Goal: Check status: Check status

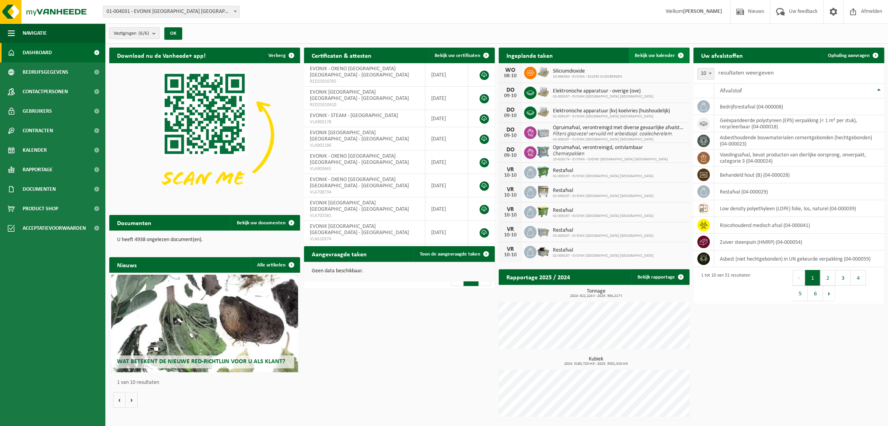
click at [659, 55] on span "Bekijk uw kalender" at bounding box center [655, 55] width 40 height 5
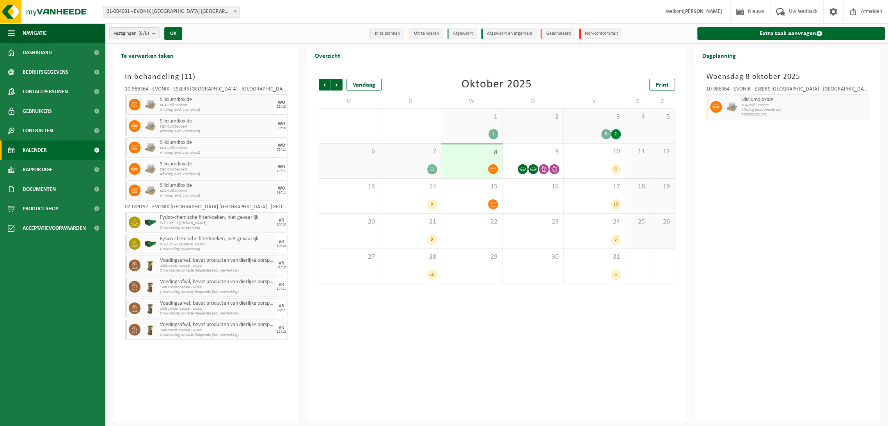
click at [587, 126] on div "3 5 2" at bounding box center [594, 126] width 61 height 34
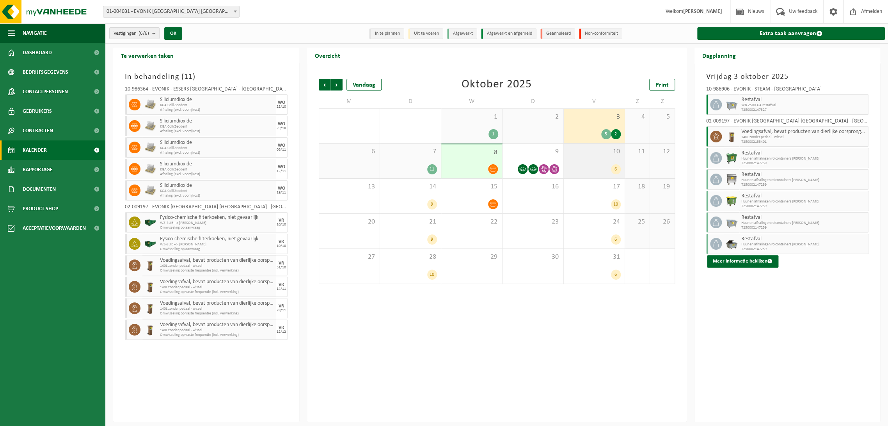
click at [586, 156] on div "10 6" at bounding box center [594, 161] width 61 height 35
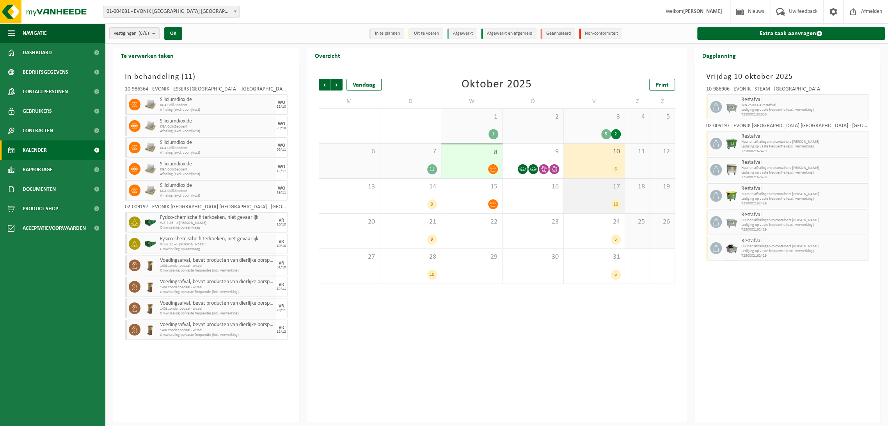
click at [583, 187] on span "17" at bounding box center [594, 187] width 53 height 9
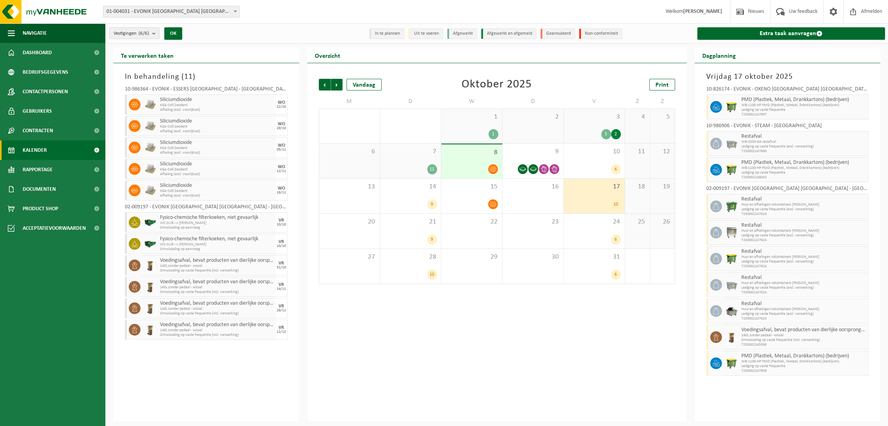
click at [586, 135] on div "5 2" at bounding box center [594, 134] width 53 height 10
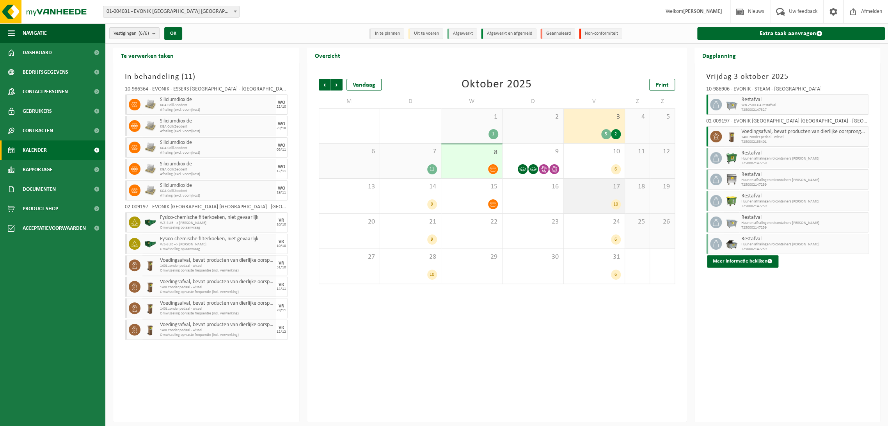
click at [585, 195] on div "17 10" at bounding box center [594, 196] width 61 height 35
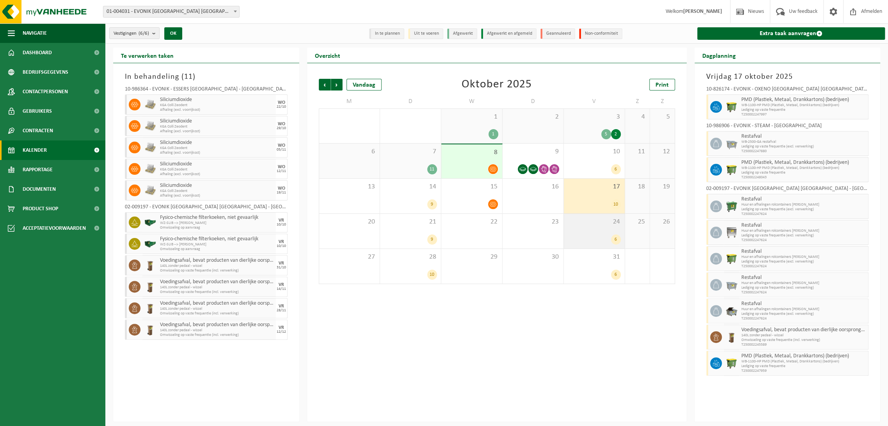
click at [592, 233] on div "24 6" at bounding box center [594, 231] width 61 height 35
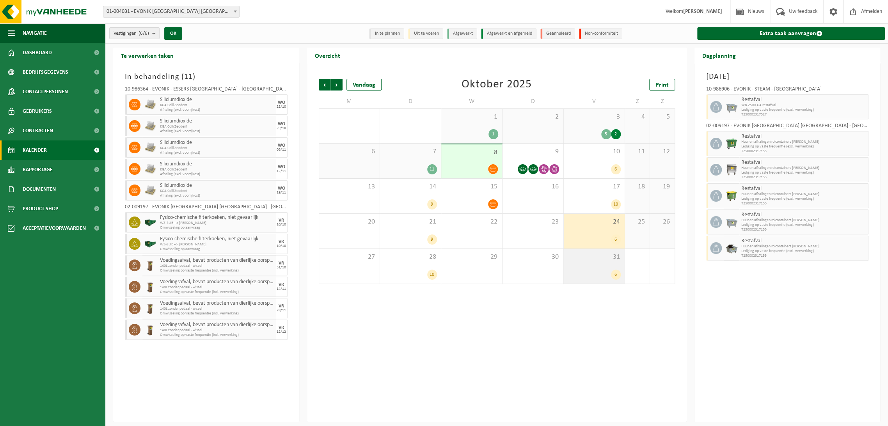
click at [600, 272] on div "6" at bounding box center [594, 275] width 53 height 10
click at [454, 155] on span "8" at bounding box center [471, 152] width 53 height 9
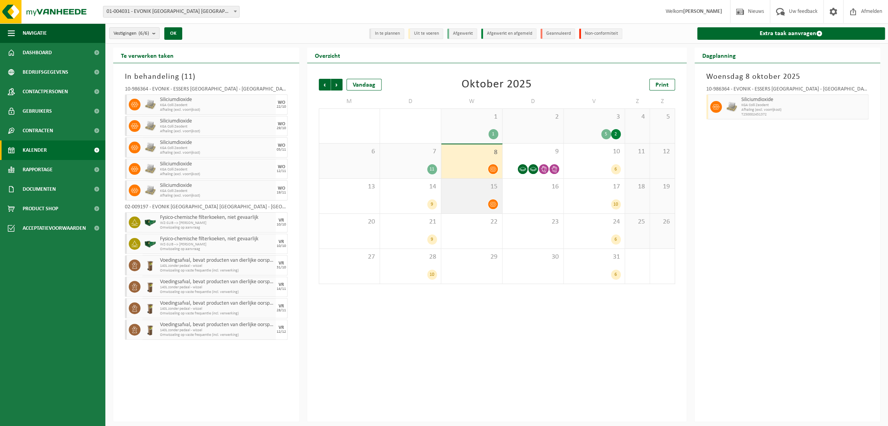
click at [458, 190] on span "15" at bounding box center [471, 187] width 53 height 9
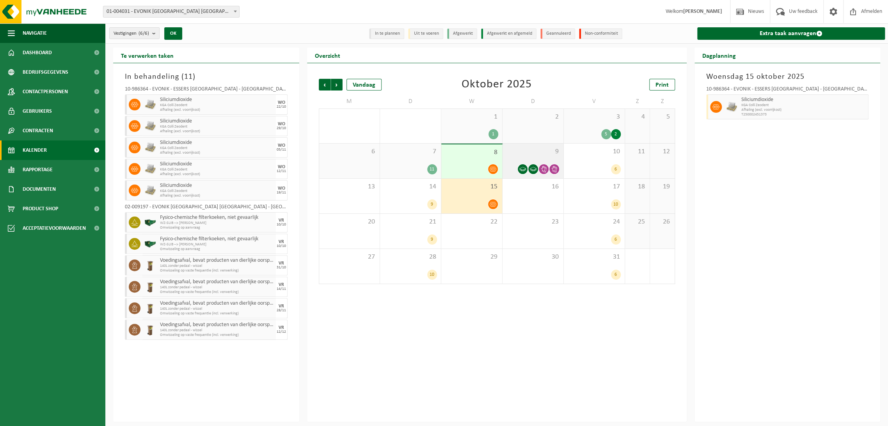
click at [518, 150] on span "9" at bounding box center [533, 152] width 53 height 9
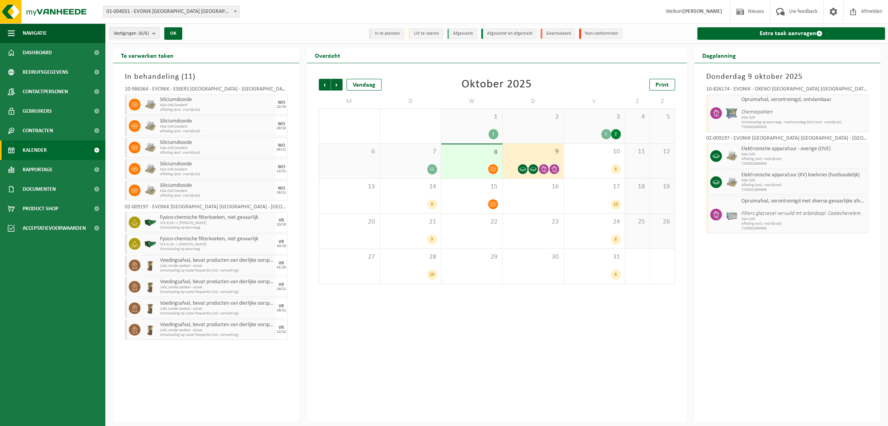
click at [393, 158] on div "7 11" at bounding box center [410, 161] width 61 height 35
